Goal: Check status: Check status

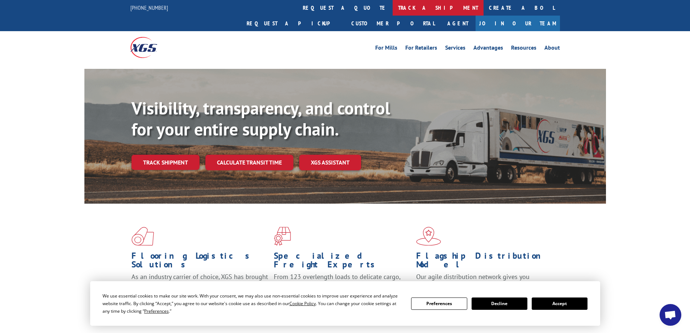
click at [393, 4] on link "track a shipment" at bounding box center [438, 8] width 91 height 16
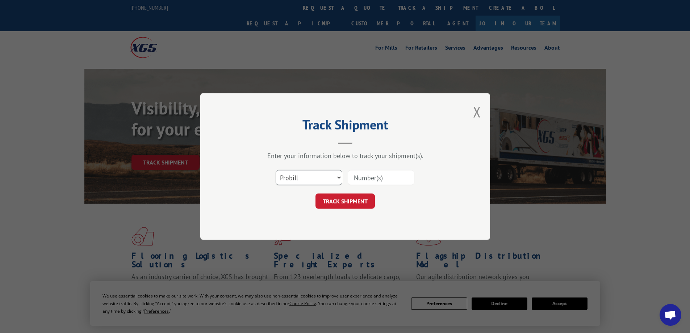
click at [305, 178] on select "Select category... Probill BOL PO" at bounding box center [309, 177] width 67 height 15
click at [276, 170] on select "Select category... Probill BOL PO" at bounding box center [309, 177] width 67 height 15
click at [366, 181] on input at bounding box center [381, 177] width 67 height 15
type input "291732"
click button "TRACK SHIPMENT" at bounding box center [345, 201] width 59 height 15
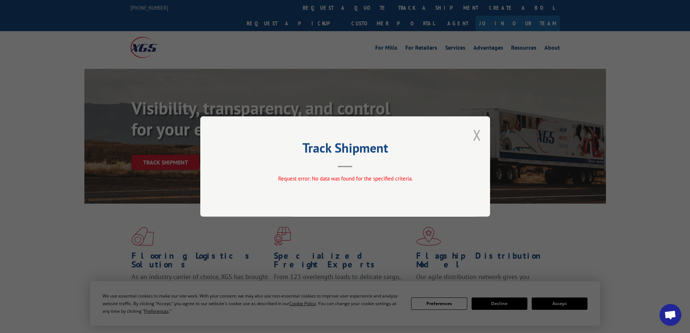
click at [477, 132] on button "Close modal" at bounding box center [477, 134] width 8 height 19
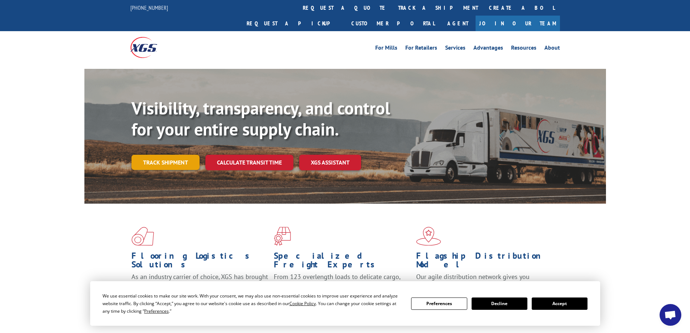
click at [163, 155] on link "Track shipment" at bounding box center [166, 162] width 68 height 15
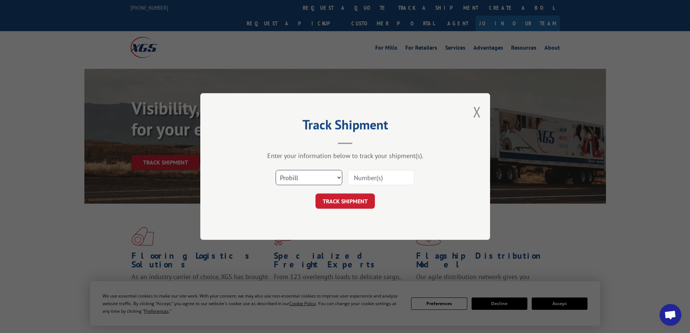
click at [300, 176] on select "Select category... Probill BOL PO" at bounding box center [309, 177] width 67 height 15
select select "bol"
click at [276, 170] on select "Select category... Probill BOL PO" at bounding box center [309, 177] width 67 height 15
drag, startPoint x: 361, startPoint y: 179, endPoint x: 422, endPoint y: 188, distance: 62.0
click at [362, 179] on input at bounding box center [381, 177] width 67 height 15
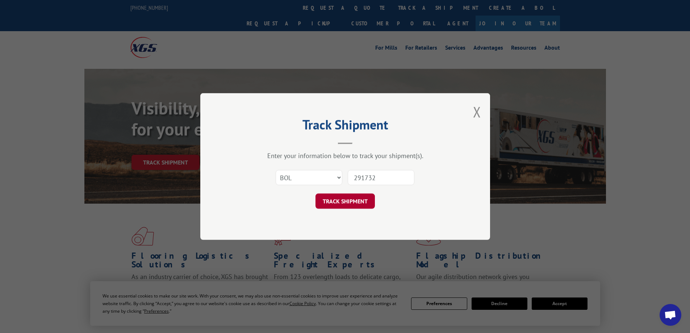
type input "291732"
click at [353, 200] on button "TRACK SHIPMENT" at bounding box center [345, 201] width 59 height 15
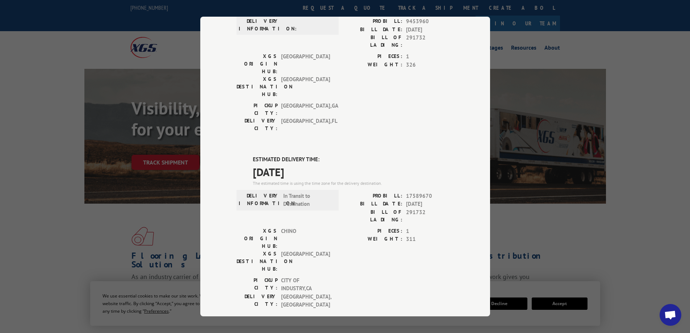
scroll to position [120, 0]
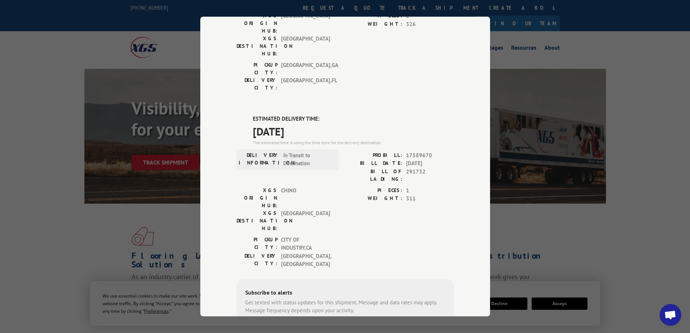
drag, startPoint x: 645, startPoint y: 183, endPoint x: 627, endPoint y: 186, distance: 18.8
click at [642, 184] on div "Track Shipment DELIVERED DELIVERY INFORMATION: PROBILL: 9453960 BILL DATE: [DAT…" at bounding box center [345, 166] width 690 height 333
